Goal: Task Accomplishment & Management: Use online tool/utility

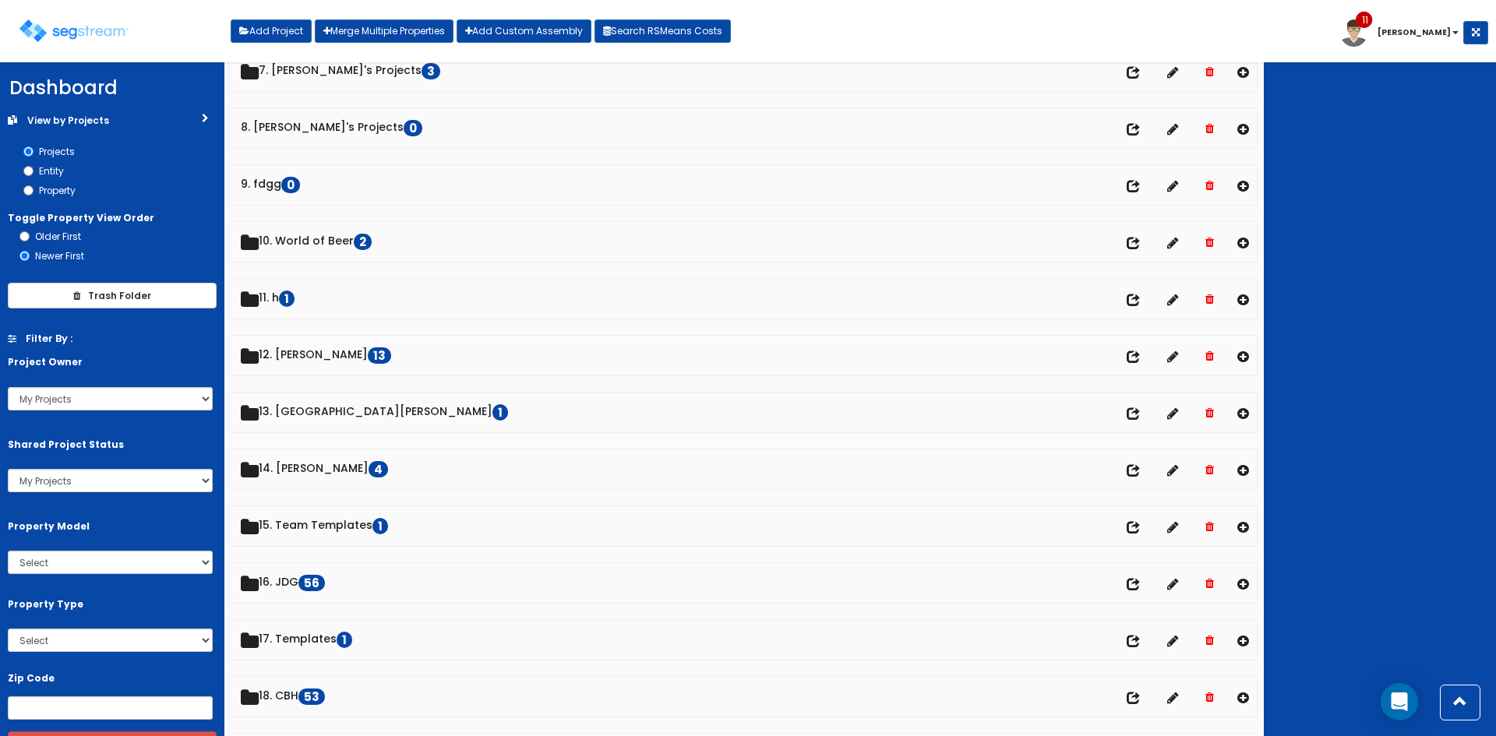
scroll to position [414, 0]
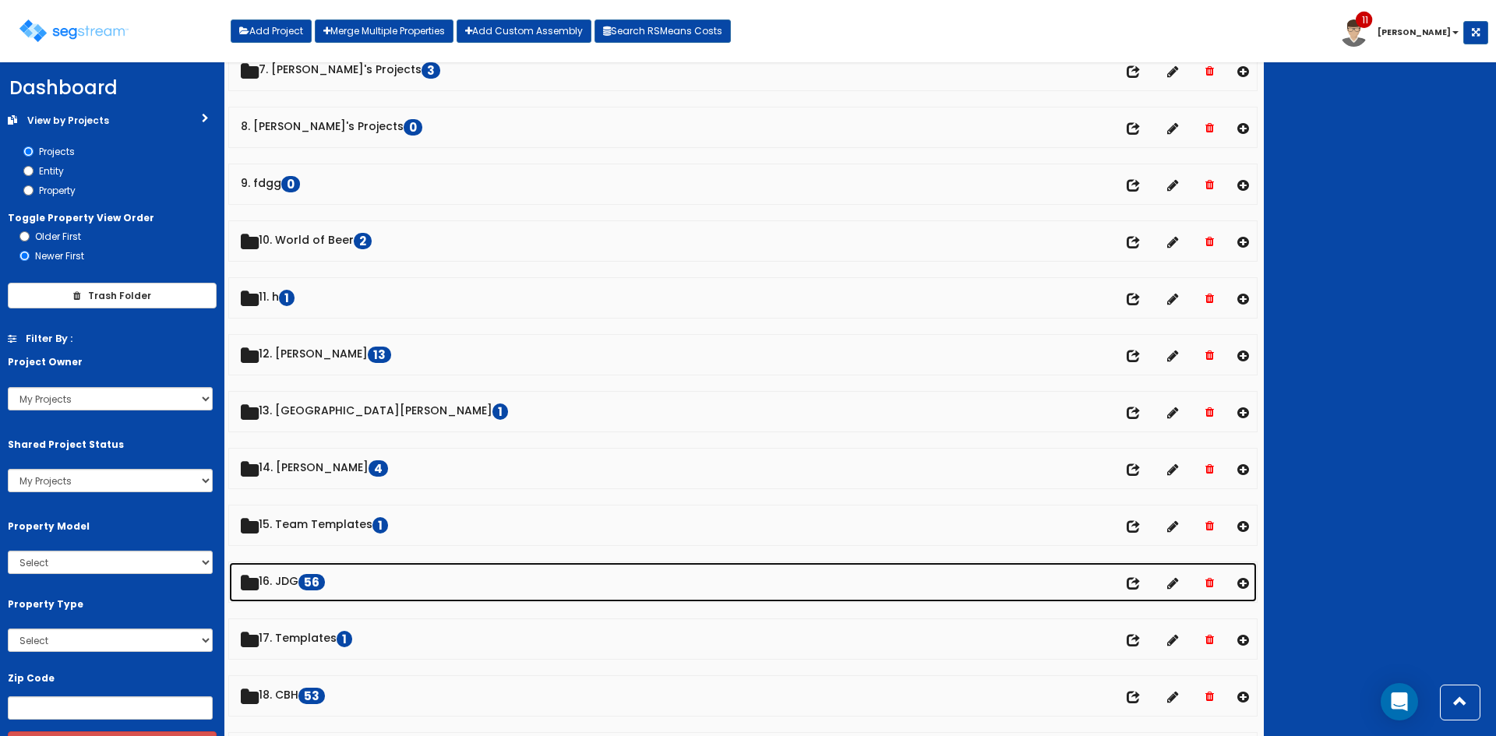
click at [284, 581] on link "16. JDG 56" at bounding box center [743, 582] width 1028 height 40
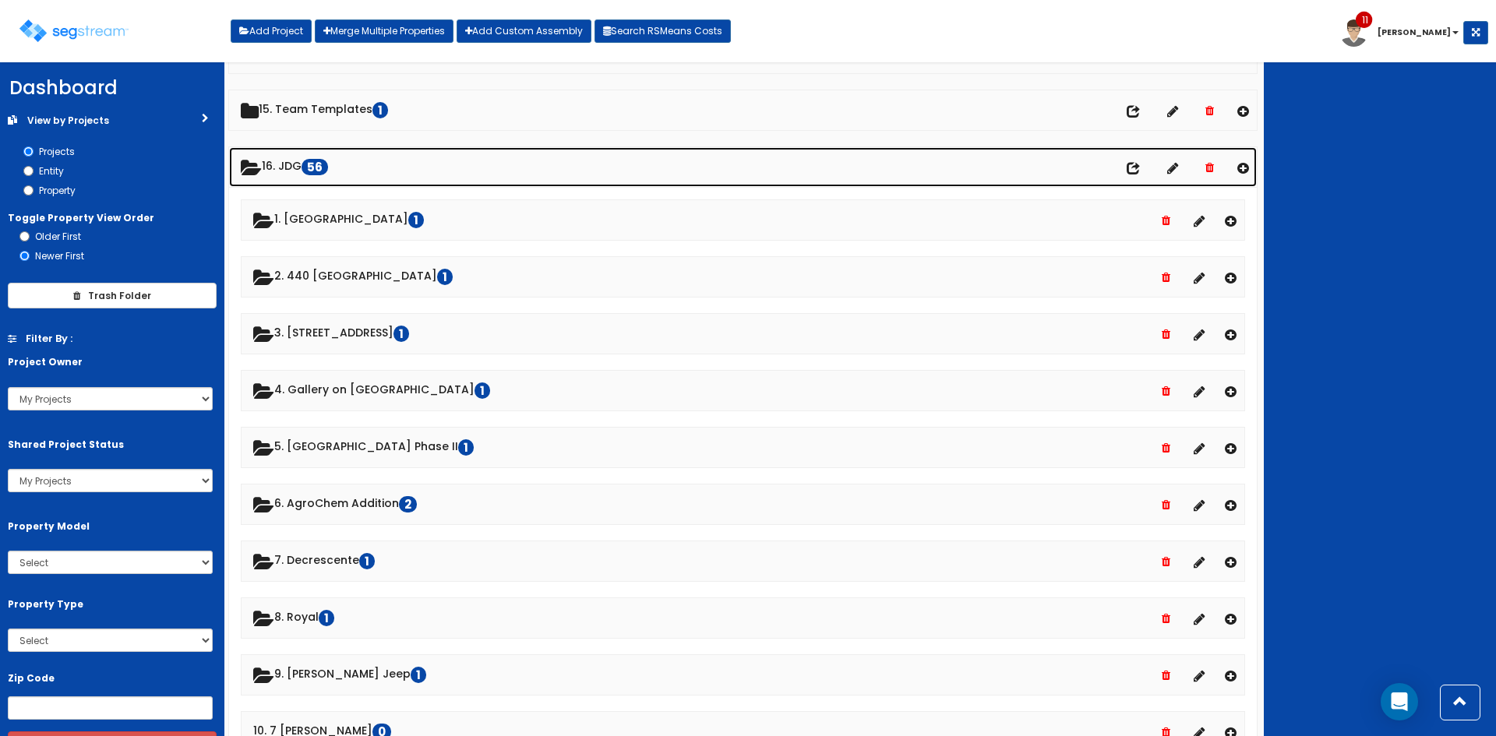
scroll to position [830, 0]
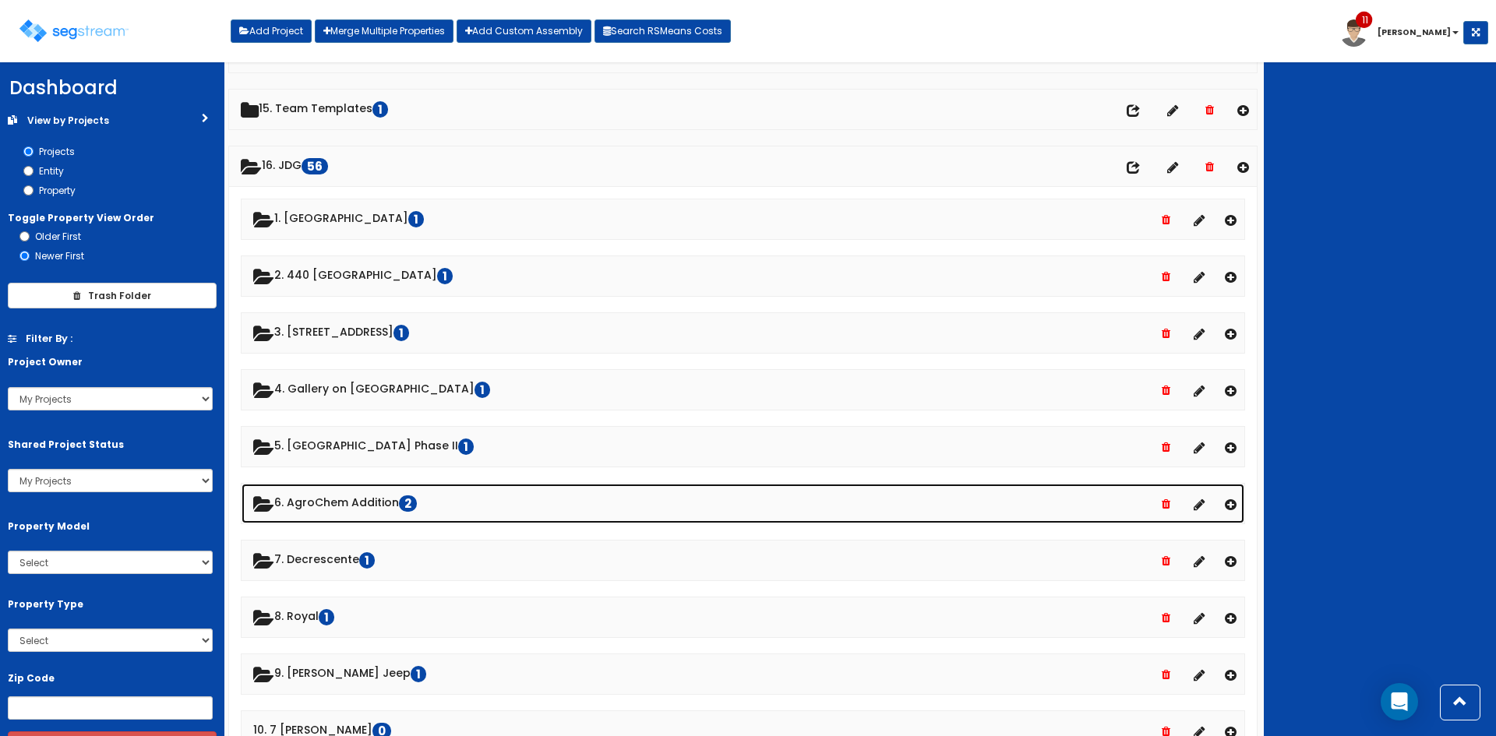
click at [372, 510] on link "6. AgroChem Addition 2" at bounding box center [743, 504] width 1003 height 40
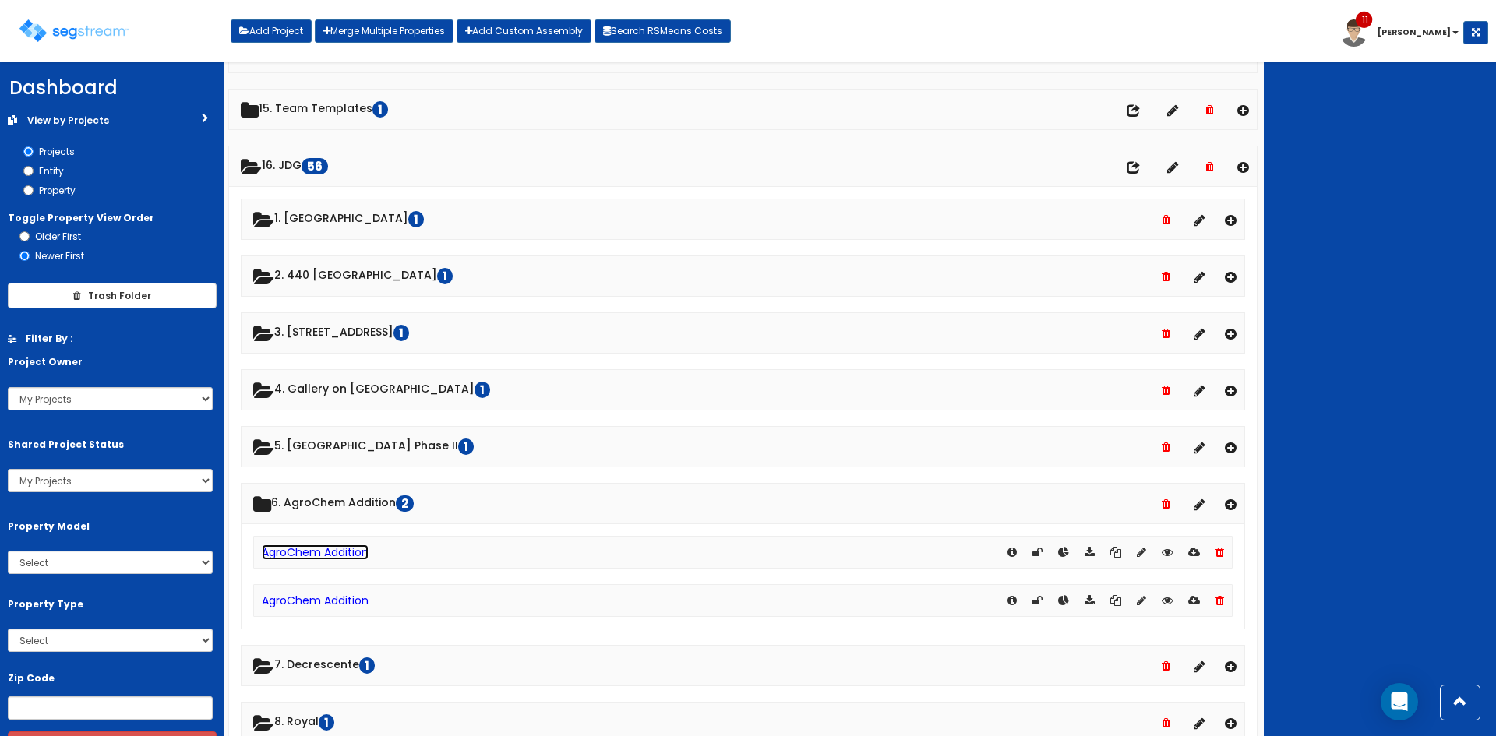
click at [344, 555] on link "AgroChem Addition" at bounding box center [315, 553] width 107 height 16
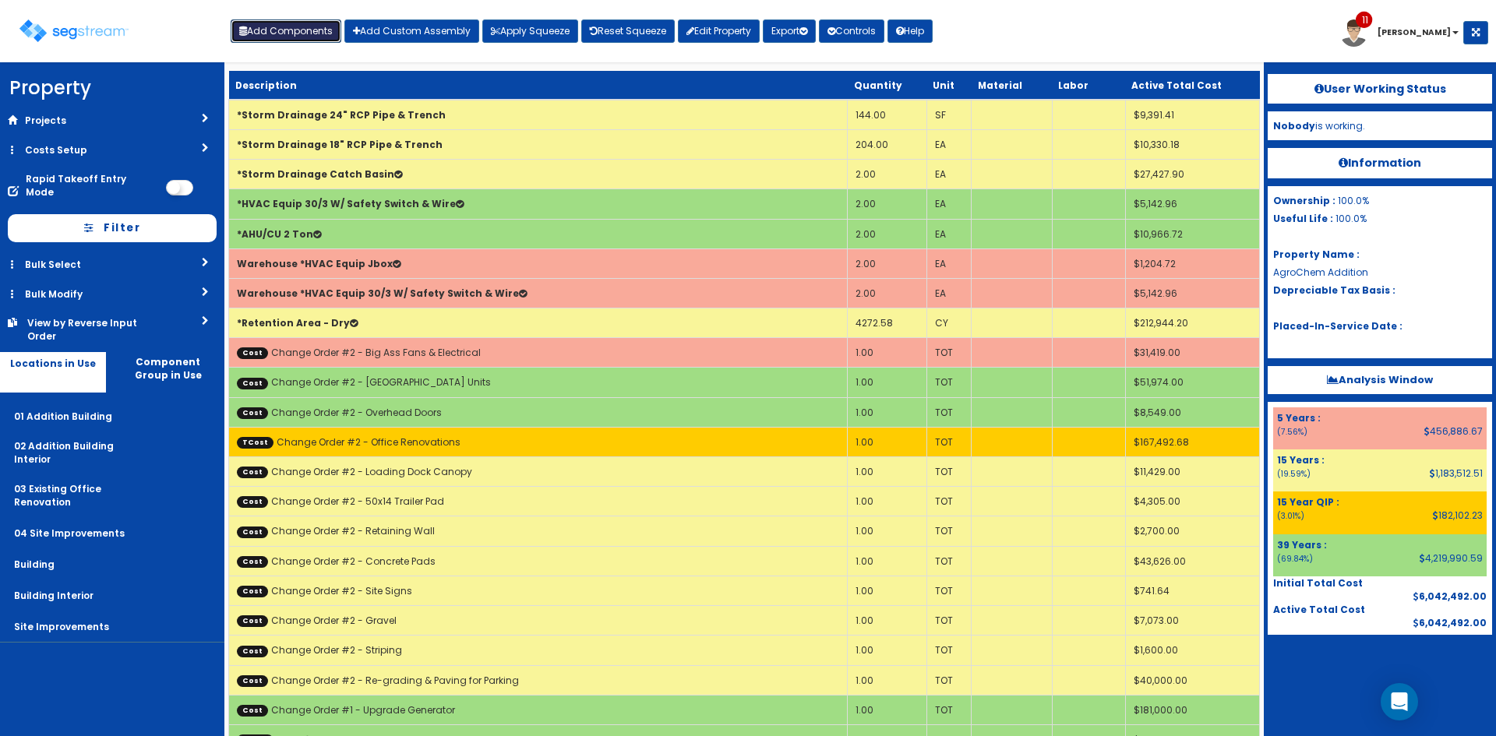
click at [318, 28] on button "Add Components" at bounding box center [286, 30] width 111 height 23
select select "23000000"
select select "15Y"
select select "default"
select select "27"
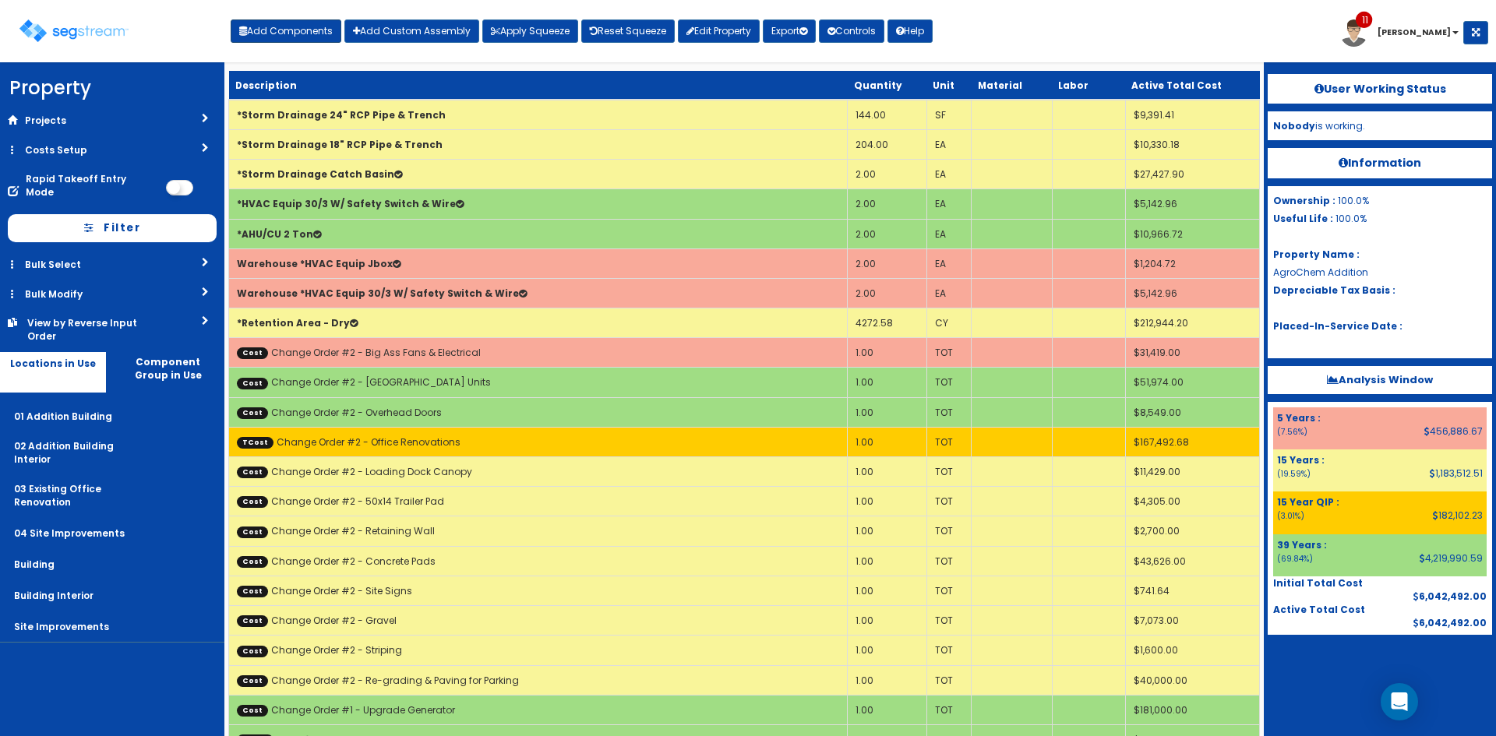
select select "5267524"
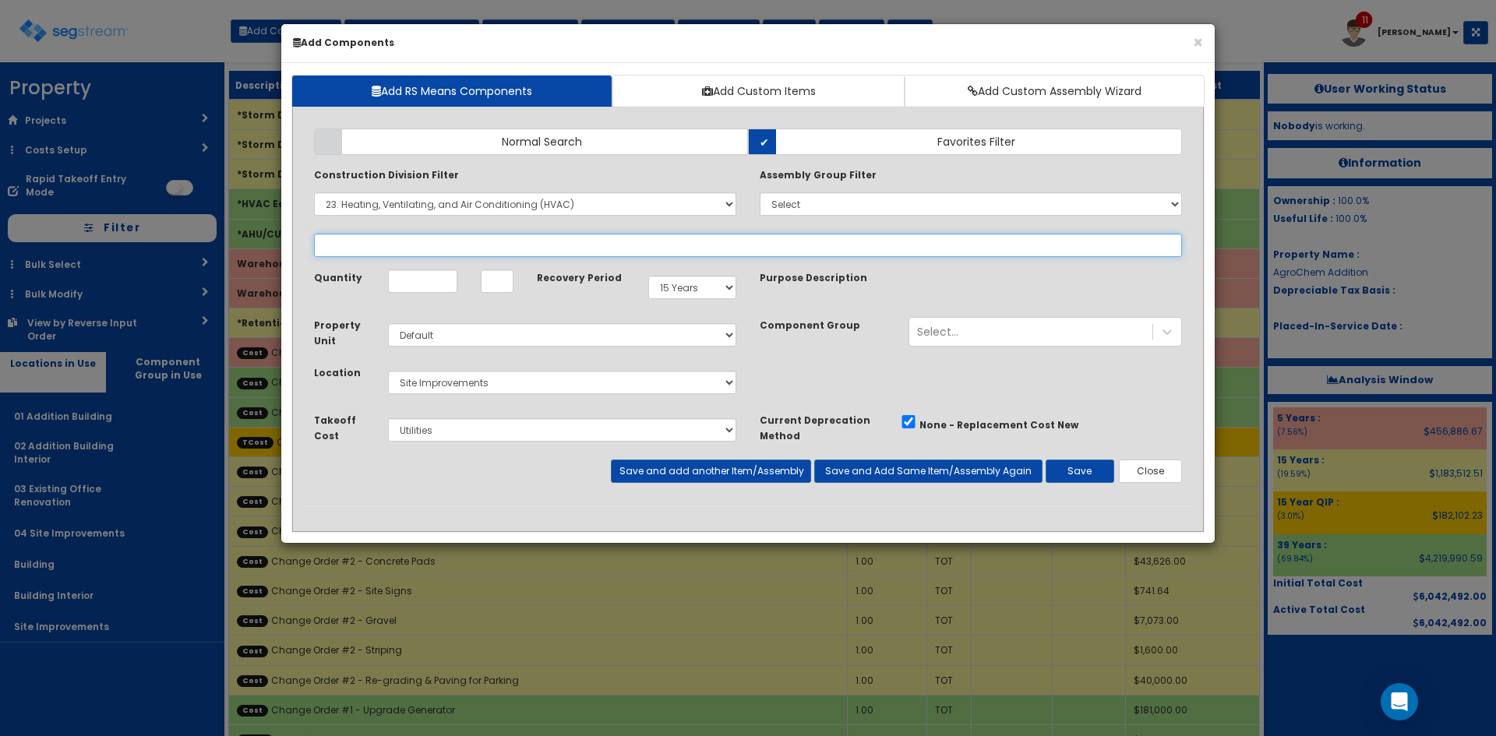
select select
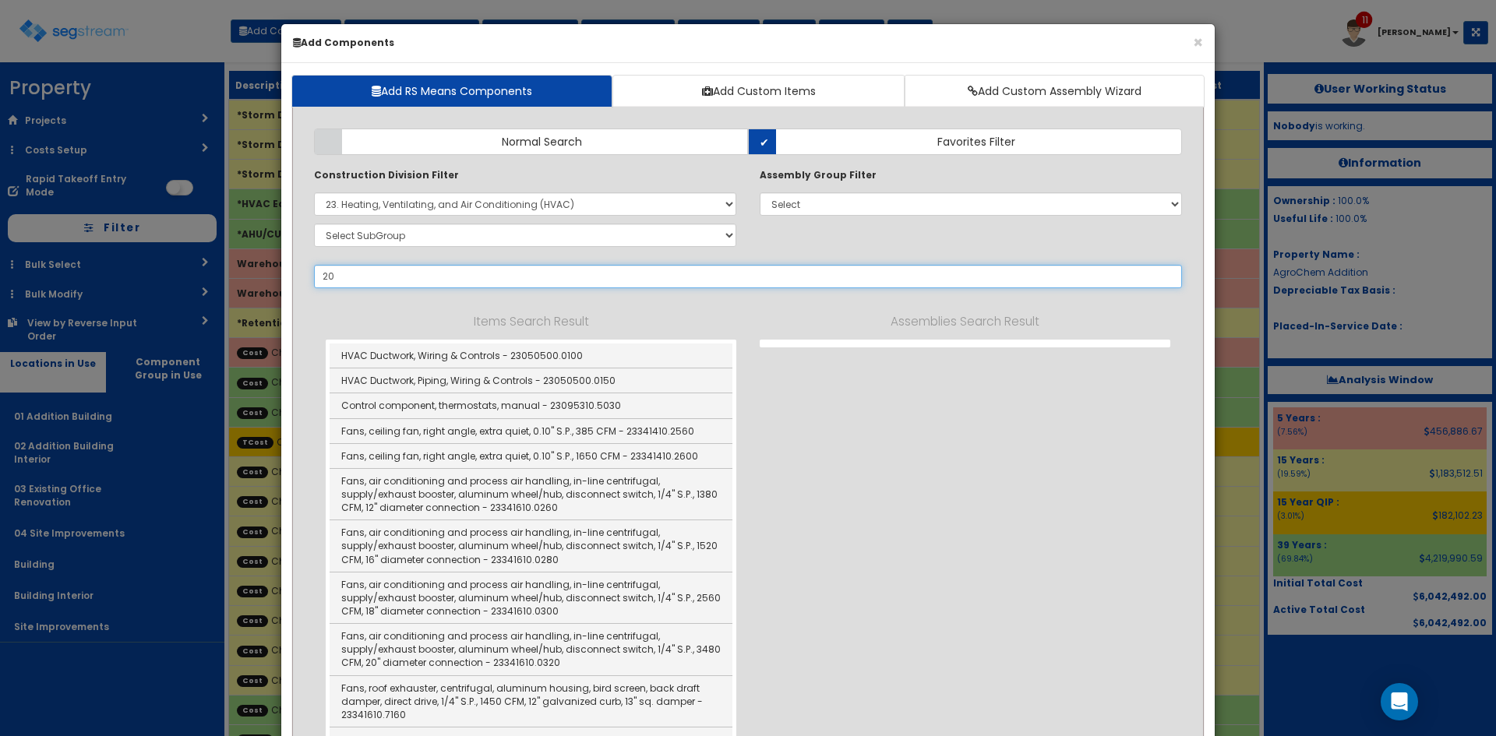
type input "20"
drag, startPoint x: 712, startPoint y: 203, endPoint x: 711, endPoint y: 191, distance: 12.5
click at [712, 203] on select "Select 0. Custom Item 1. General Requirements 2. Existing Conditions 3. Concret…" at bounding box center [525, 203] width 422 height 23
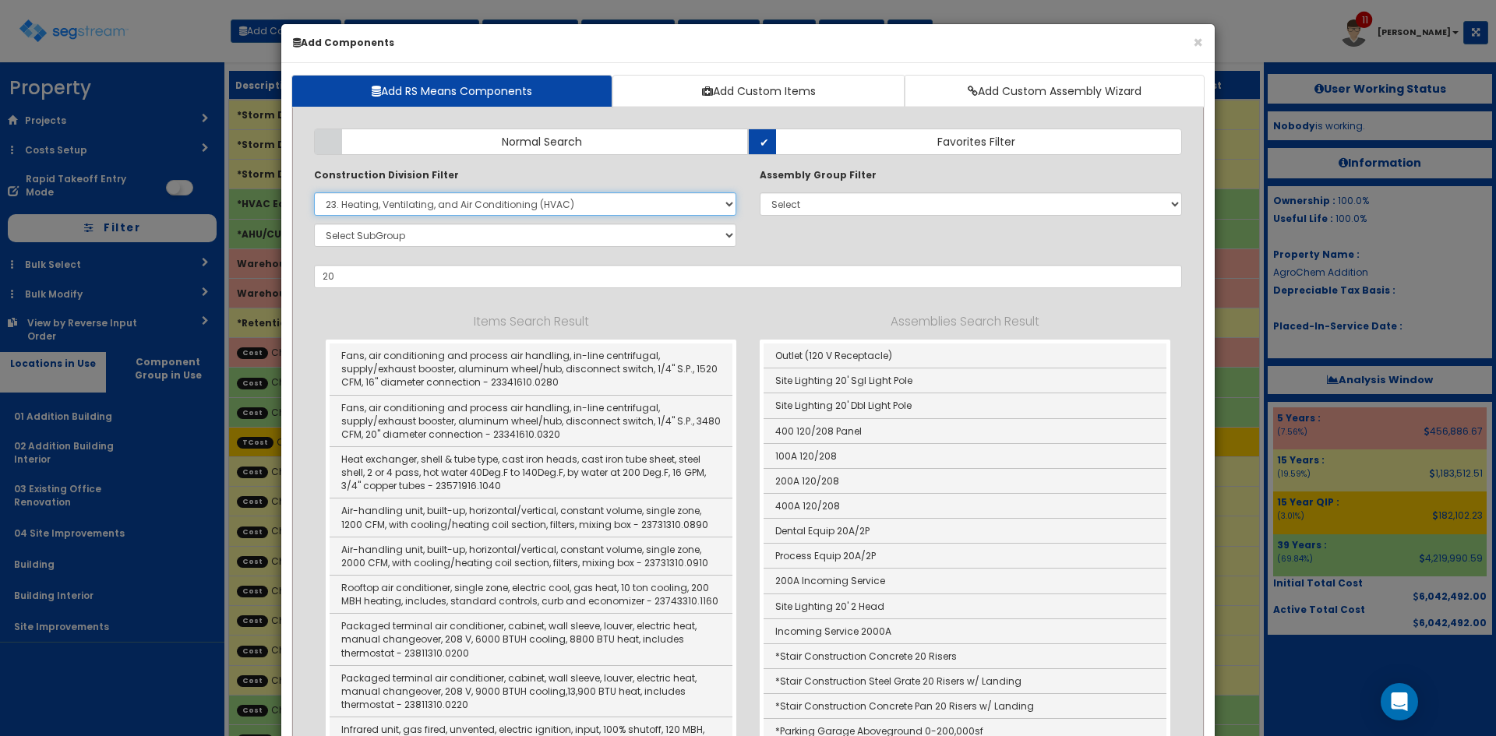
select select
click at [314, 192] on select "Select 0. Custom Item 1. General Requirements 2. Existing Conditions 3. Concret…" at bounding box center [525, 203] width 422 height 23
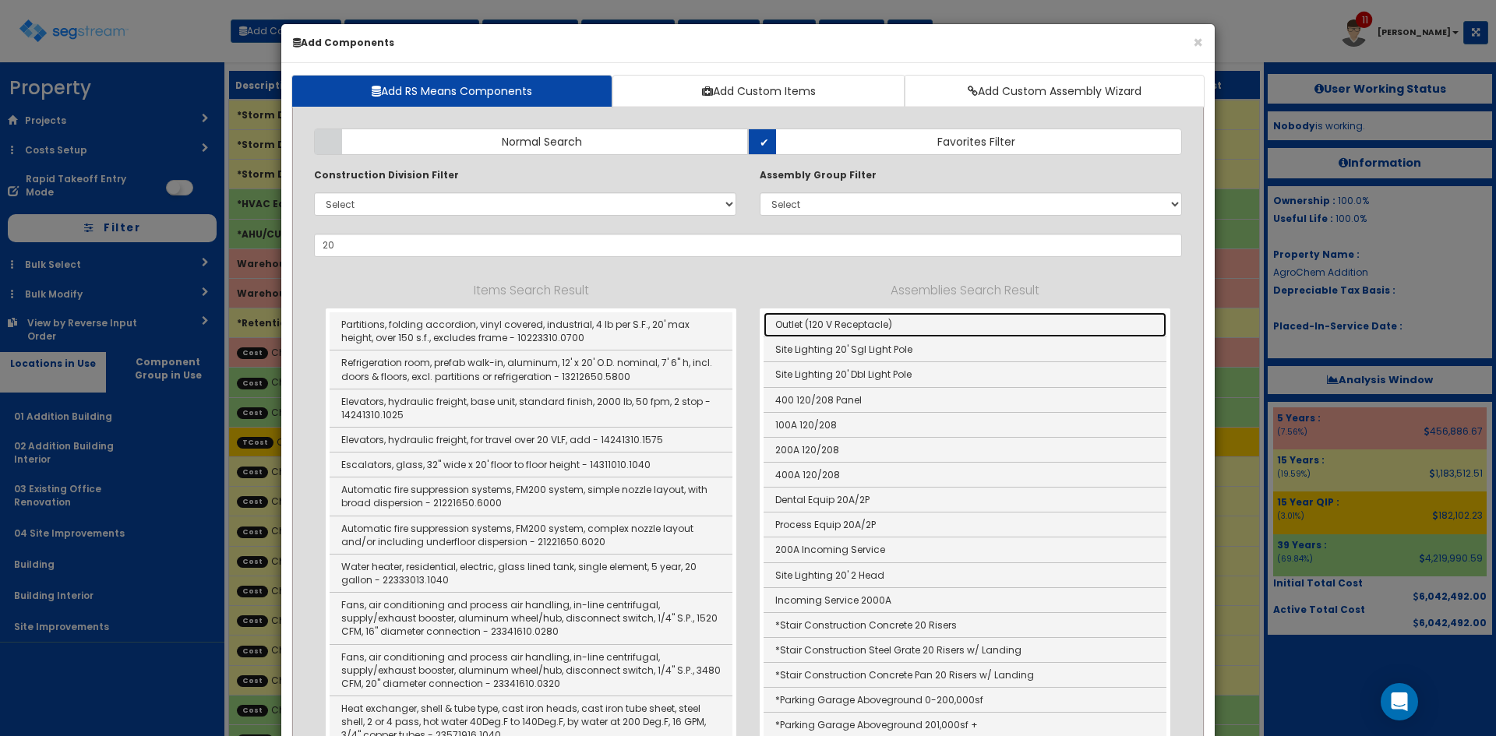
click at [815, 318] on link "Outlet (120 V Receptacle)" at bounding box center [964, 324] width 403 height 25
type input "Outlet (120 V Receptacle)"
type input "Ea"
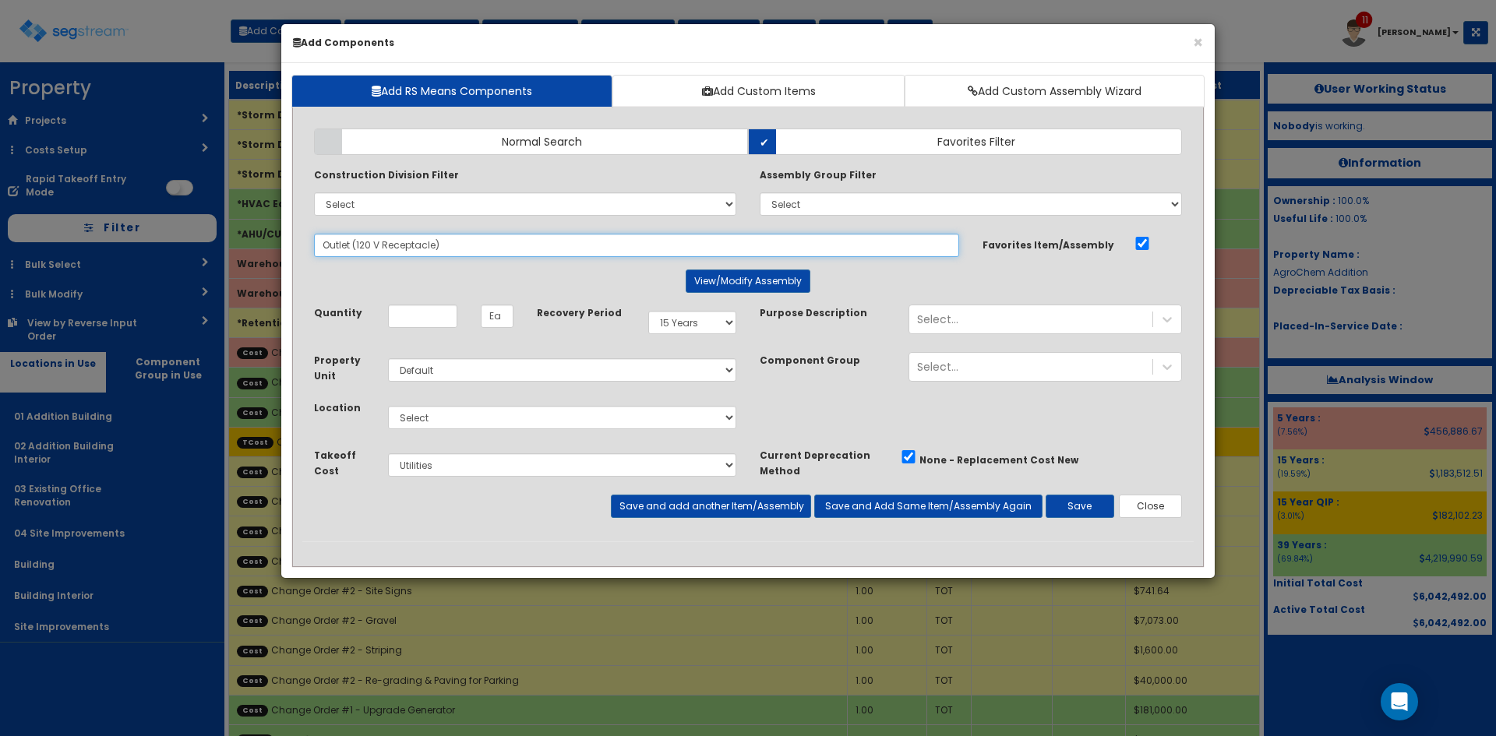
drag, startPoint x: 467, startPoint y: 249, endPoint x: 256, endPoint y: 238, distance: 211.4
click at [256, 238] on div "× Add Components Add RS Means Components Add Custom Items Add Custom Assembly W…" at bounding box center [748, 368] width 1496 height 736
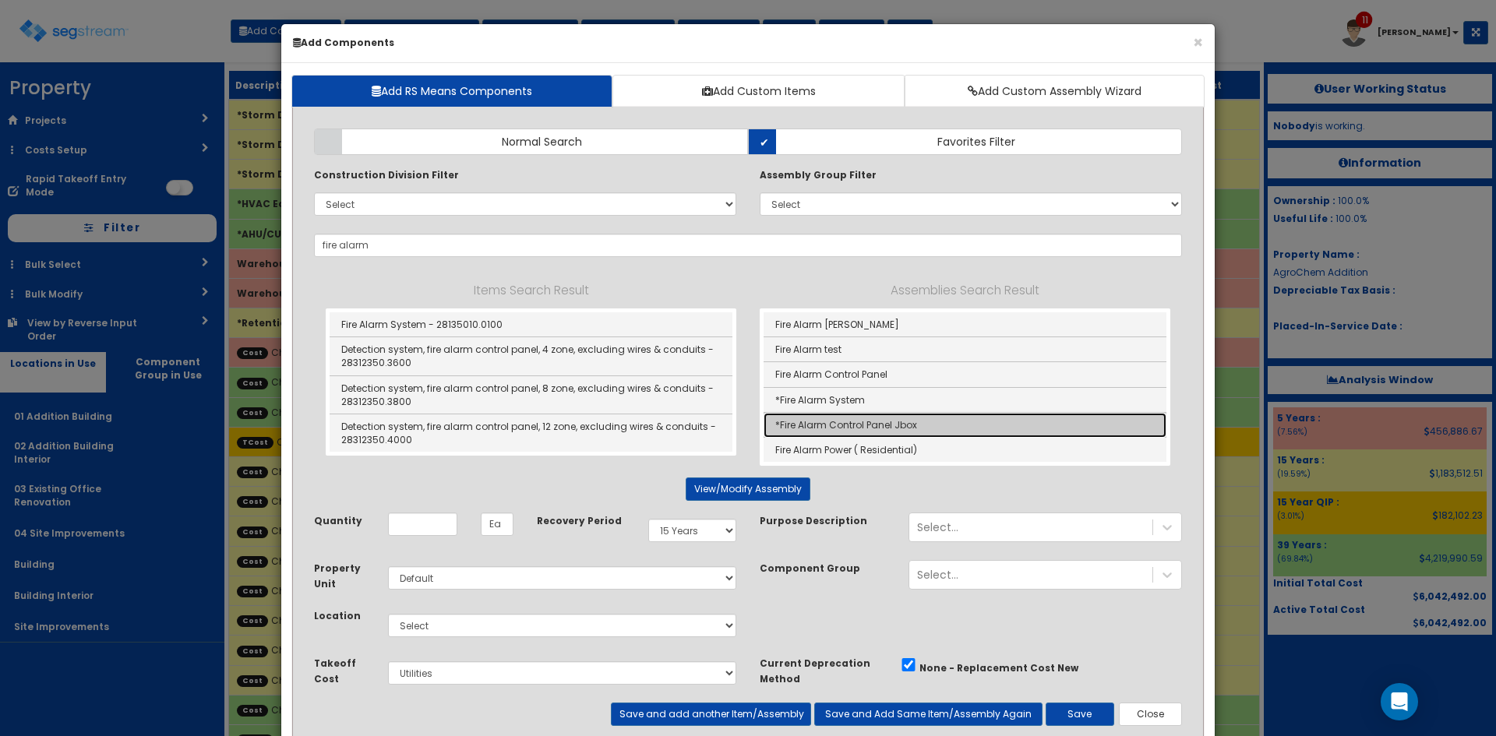
click at [910, 428] on link "*Fire Alarm Control Panel Jbox" at bounding box center [964, 425] width 403 height 25
type input "*Fire Alarm Control Panel Jbox"
type input "SF"
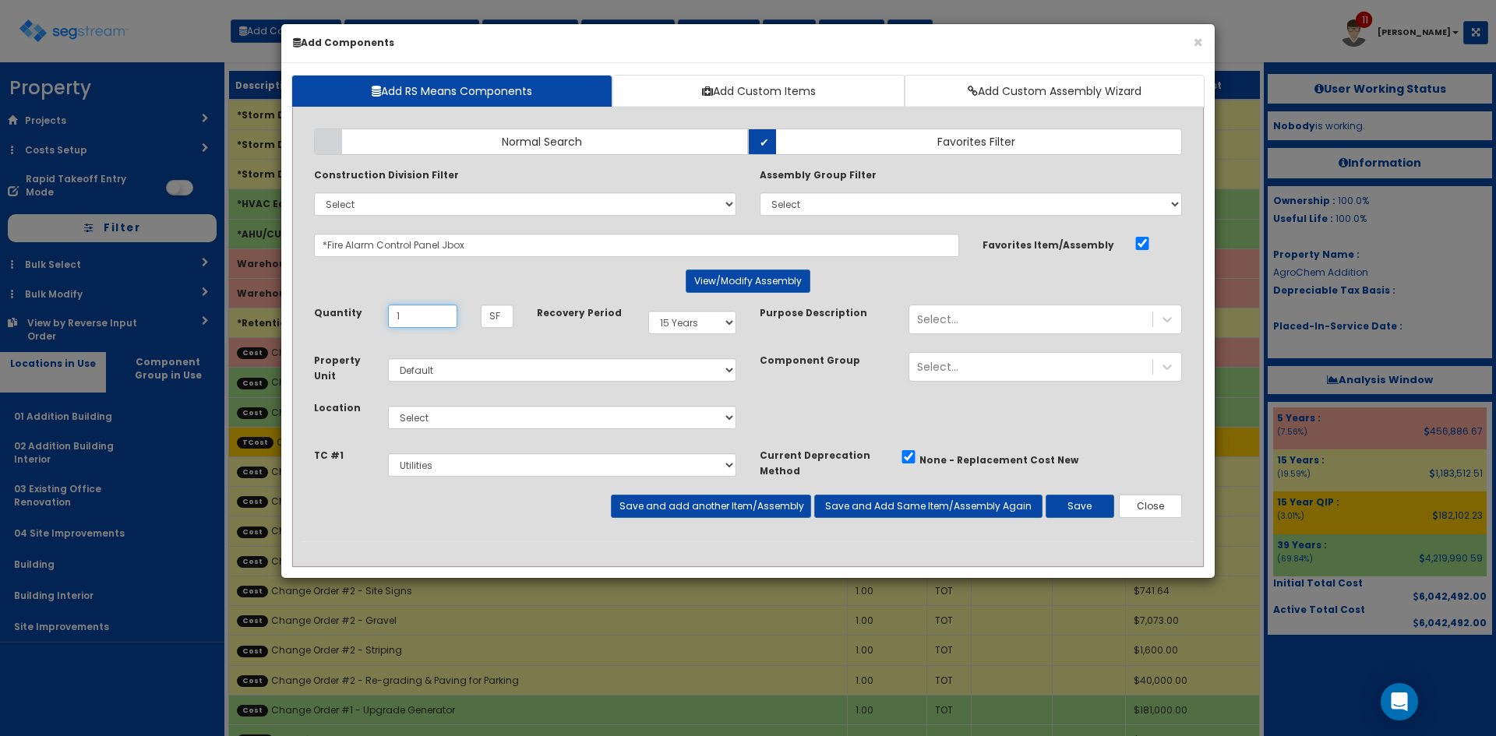
type input "1"
click at [721, 335] on div "Select 5 Years 7 Years 9 Years 10 Years 15 Years 15 Year QLI 15 Year QRP 15 Yea…" at bounding box center [691, 323] width 111 height 36
click at [721, 326] on select "Select 5 Years 7 Years 9 Years 10 Years 15 Years 15 Year QLI 15 Year QRP 15 Yea…" at bounding box center [692, 322] width 88 height 23
select select "39Y"
click at [648, 311] on select "Select 5 Years 7 Years 9 Years 10 Years 15 Years 15 Year QLI 15 Year QRP 15 Yea…" at bounding box center [692, 322] width 88 height 23
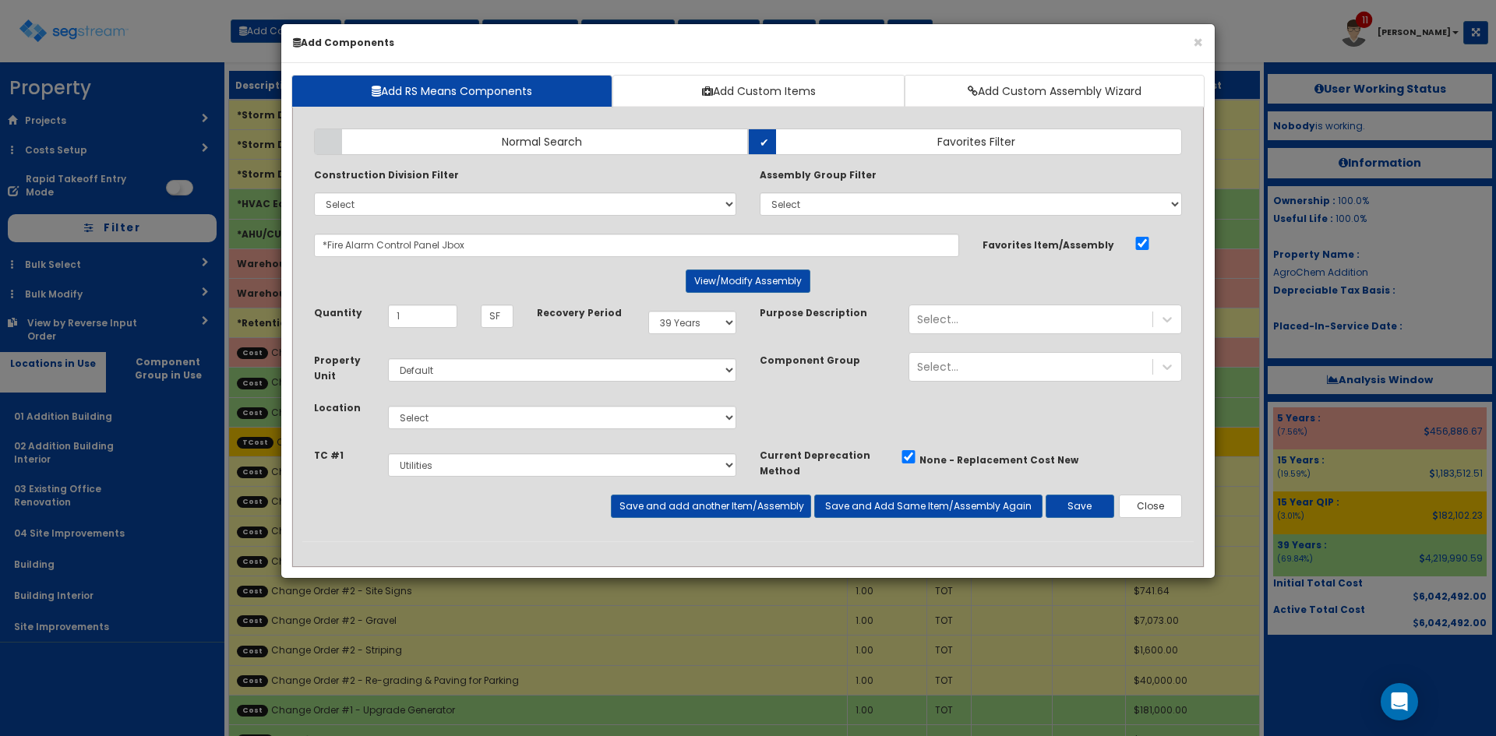
click at [813, 424] on div "Property Unit Select Default Location Select" at bounding box center [747, 399] width 891 height 95
click at [684, 423] on select "Select 01 Addition Building 02 Addition Building Interior 03 Existing Office Re…" at bounding box center [562, 417] width 348 height 23
select select "4533"
click at [388, 406] on select "Select 01 Addition Building 02 Addition Building Interior 03 Existing Office Re…" at bounding box center [562, 417] width 348 height 23
click at [537, 461] on select "Select Site Prep & Grading Utilities Electrical Dock Doors & Equipment Plumbing…" at bounding box center [562, 464] width 348 height 23
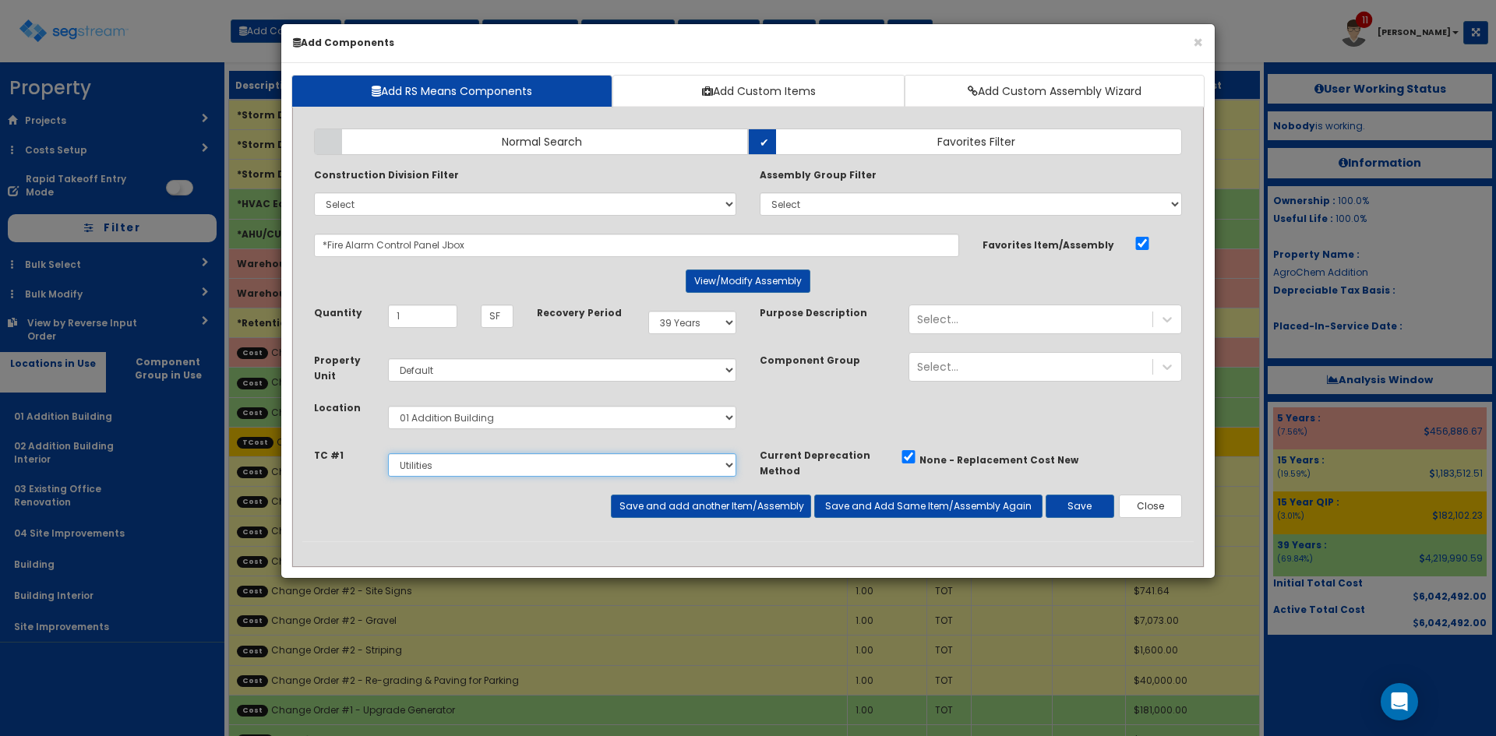
select select "5280427"
click at [388, 453] on select "Select Site Prep & Grading Utilities Electrical Dock Doors & Equipment Plumbing…" at bounding box center [562, 464] width 348 height 23
click at [782, 504] on button "Save and add another Item/Assembly" at bounding box center [710, 506] width 199 height 23
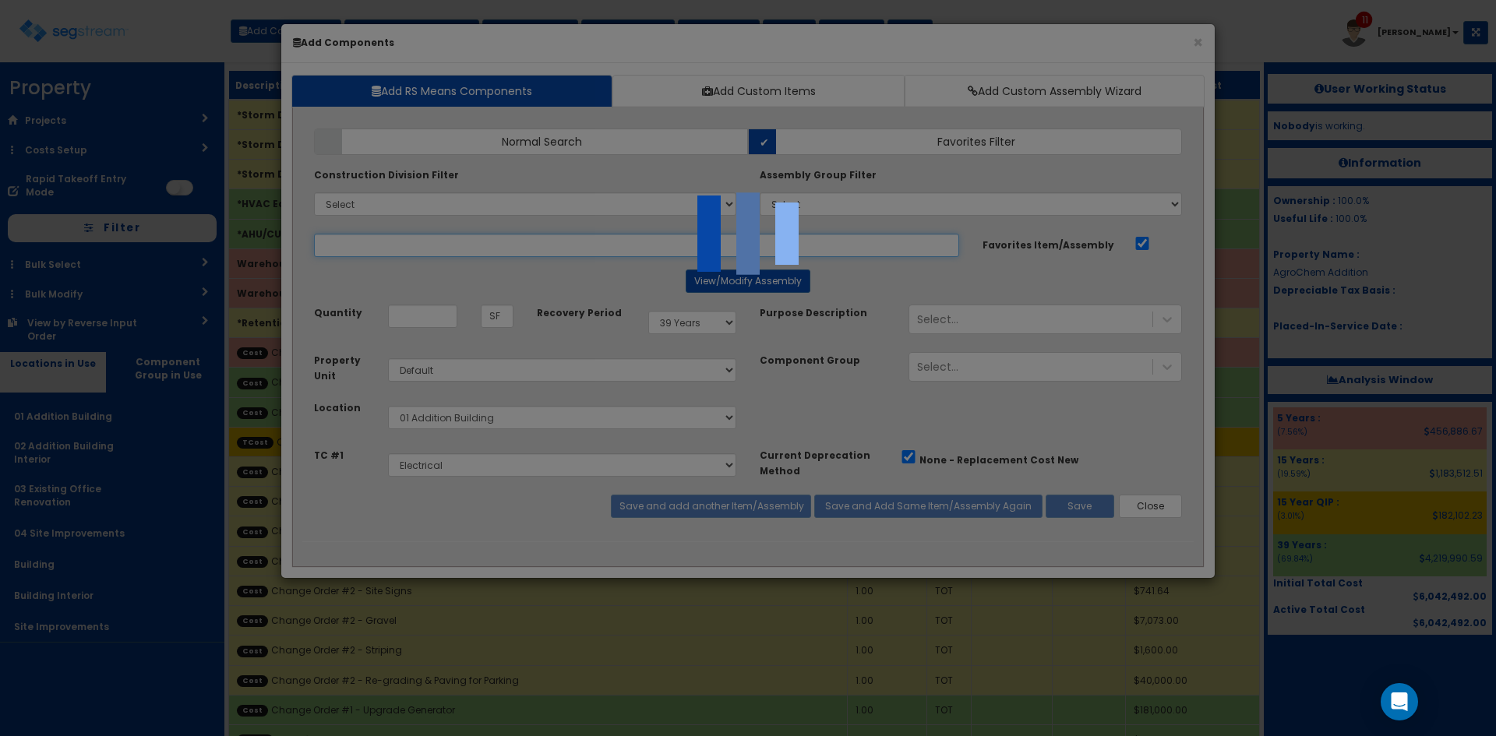
select select "5280427"
